Goal: Navigation & Orientation: Find specific page/section

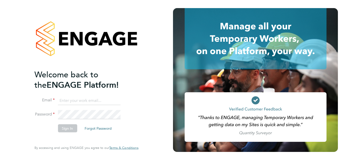
click at [85, 98] on input at bounding box center [89, 100] width 62 height 9
type input "[EMAIL_ADDRESS][PERSON_NAME][DOMAIN_NAME]"
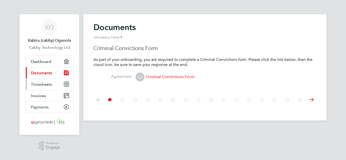
click at [32, 87] on span "Timesheets" at bounding box center [41, 84] width 21 height 5
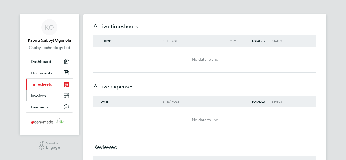
click at [47, 98] on link "Invoices" at bounding box center [49, 95] width 47 height 11
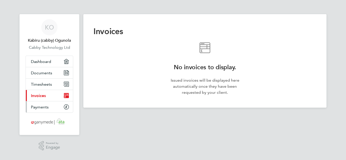
click at [37, 108] on span "Payments" at bounding box center [40, 107] width 18 height 5
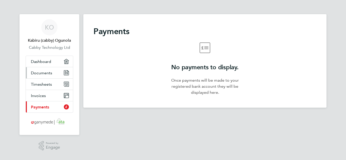
click at [38, 76] on link "Documents" at bounding box center [49, 72] width 47 height 11
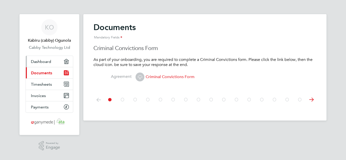
click at [41, 64] on link "Dashboard" at bounding box center [49, 61] width 47 height 11
